Goal: Task Accomplishment & Management: Use online tool/utility

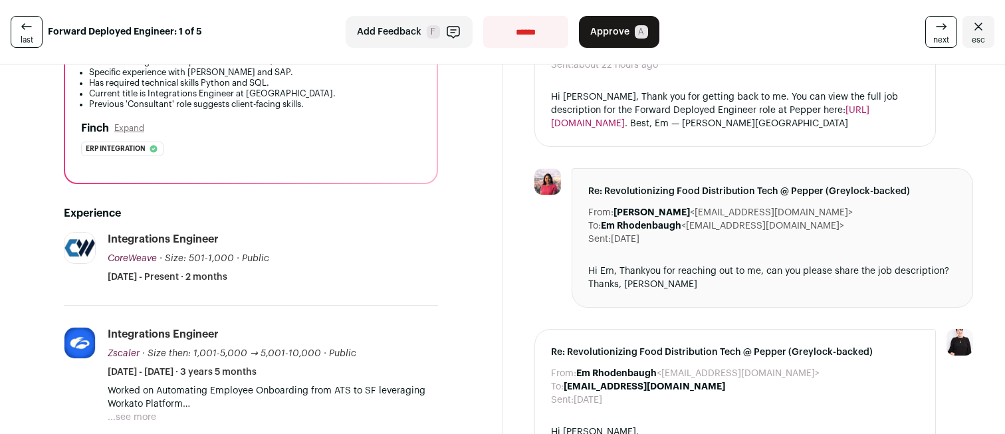
scroll to position [250, 0]
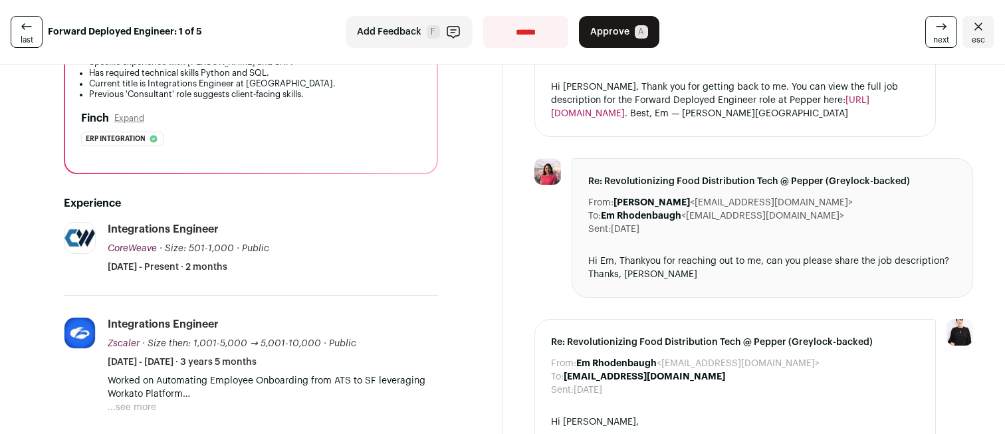
click at [136, 402] on button "...see more" at bounding box center [132, 407] width 49 height 13
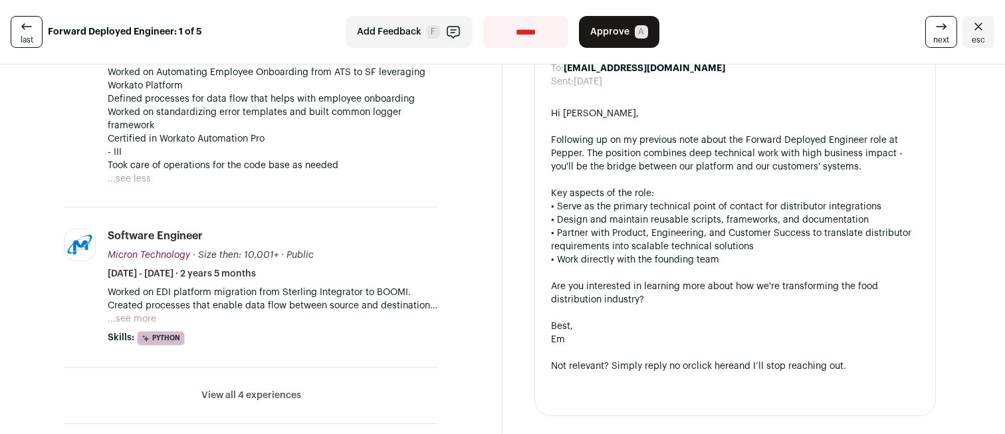
scroll to position [557, 0]
click at [148, 325] on button "...see more" at bounding box center [132, 321] width 49 height 13
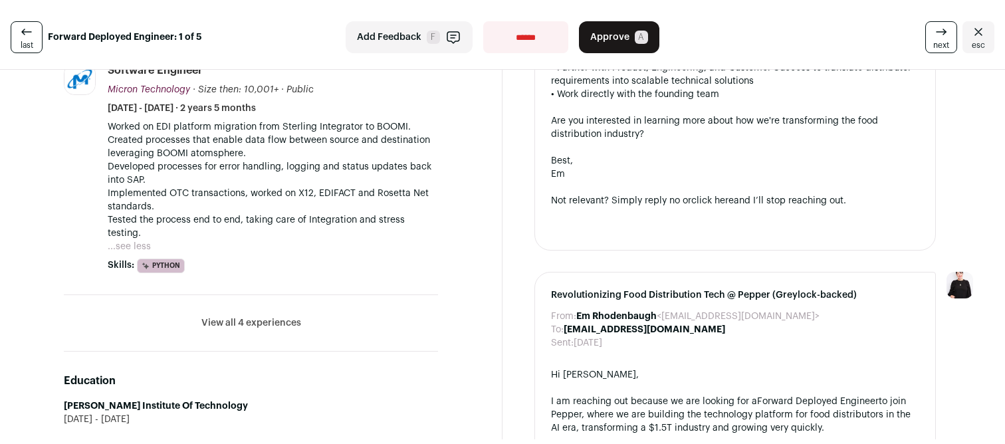
scroll to position [729, 0]
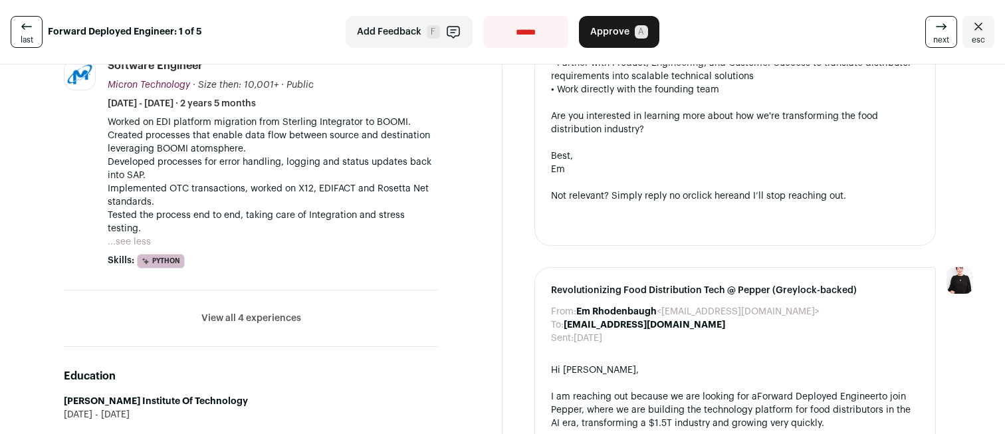
click at [621, 34] on span "Approve" at bounding box center [609, 31] width 39 height 13
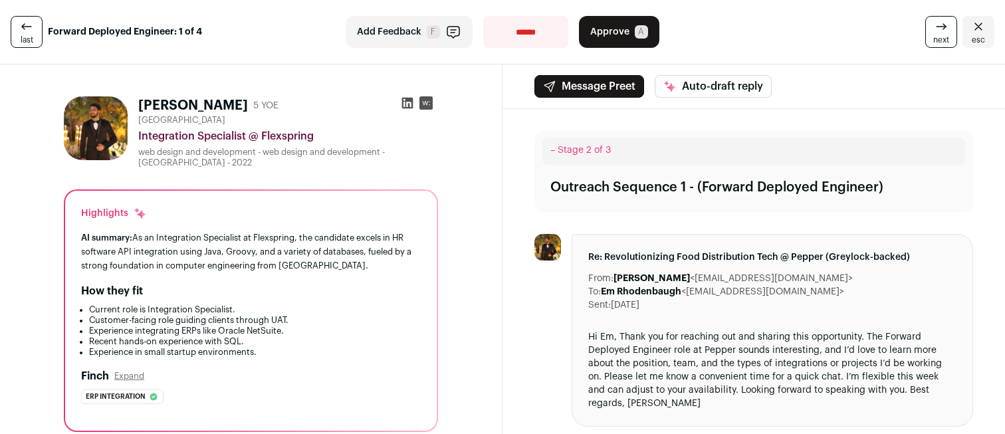
click at [408, 104] on icon at bounding box center [407, 103] width 11 height 11
